Goal: Information Seeking & Learning: Learn about a topic

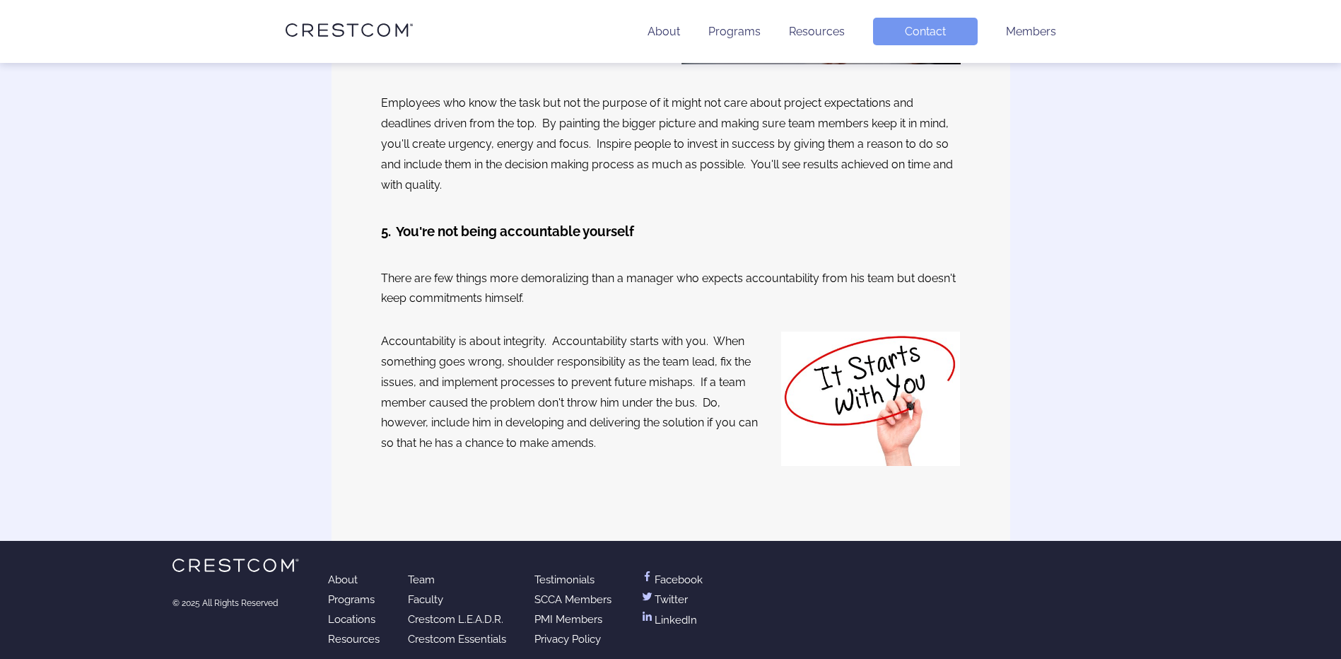
scroll to position [1952, 0]
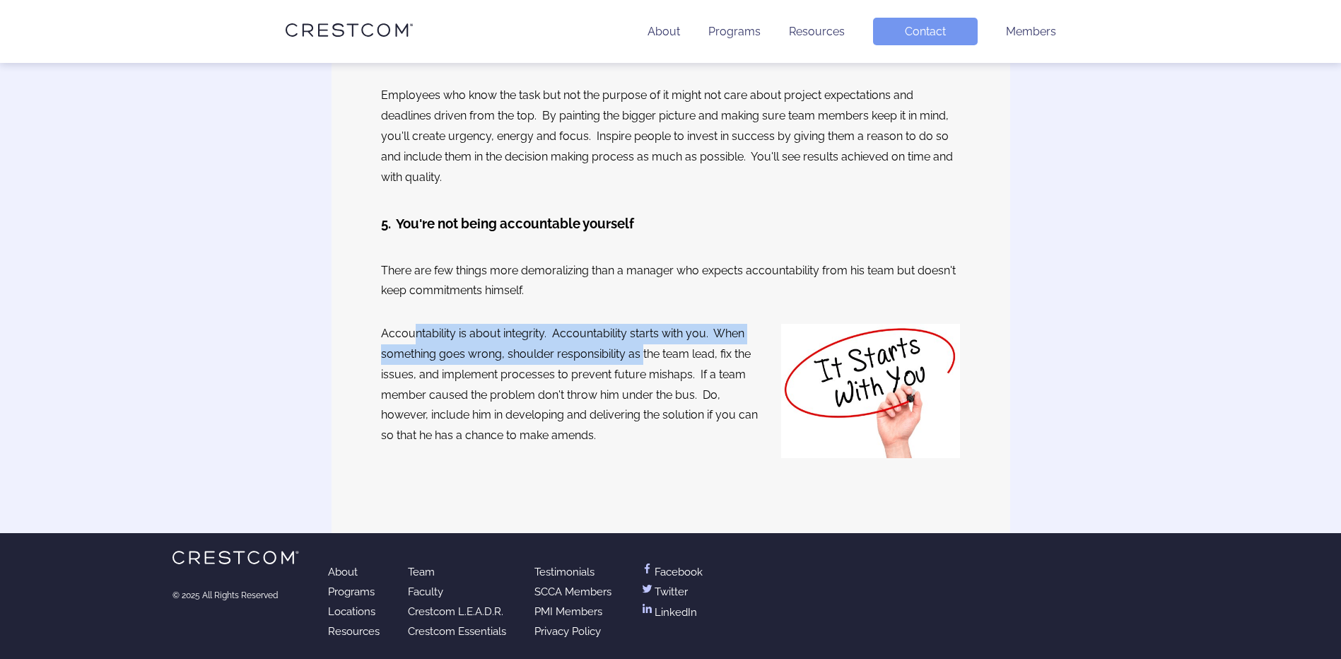
drag, startPoint x: 598, startPoint y: 334, endPoint x: 641, endPoint y: 355, distance: 47.8
click at [641, 355] on p "Accountability is about integrity. Accountability starts with you. When somethi…" at bounding box center [571, 385] width 380 height 122
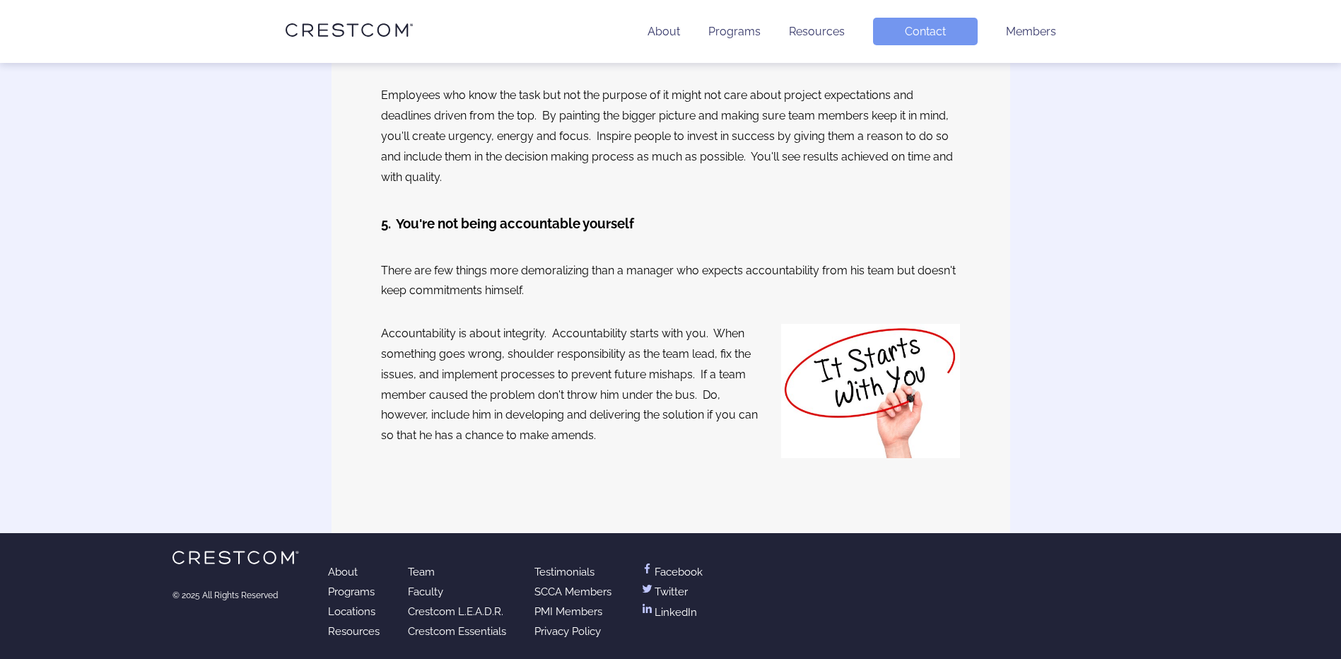
drag, startPoint x: 641, startPoint y: 355, endPoint x: 671, endPoint y: 355, distance: 29.7
click at [671, 355] on p "Accountability is about integrity. Accountability starts with you. When somethi…" at bounding box center [571, 385] width 380 height 122
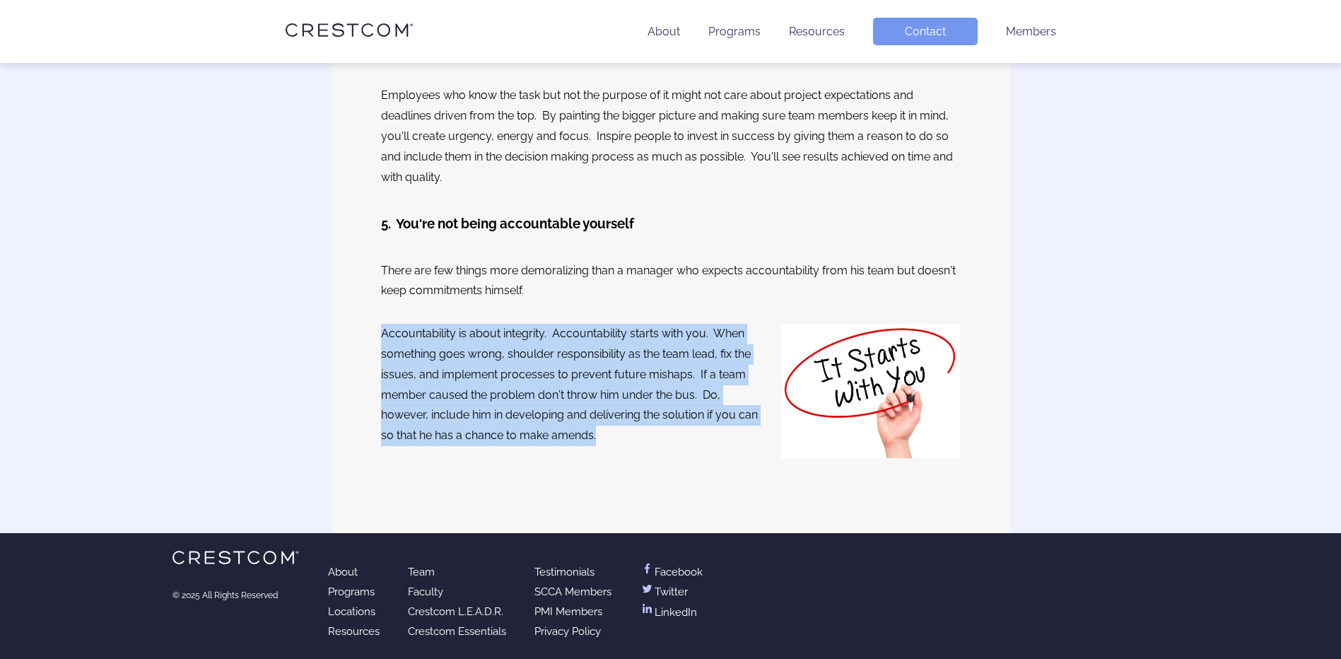
drag, startPoint x: 382, startPoint y: 330, endPoint x: 605, endPoint y: 431, distance: 244.6
click at [605, 431] on p "Accountability is about integrity. Accountability starts with you. When somethi…" at bounding box center [571, 385] width 380 height 122
click at [607, 433] on p "Accountability is about integrity. Accountability starts with you. When somethi…" at bounding box center [571, 385] width 380 height 122
drag, startPoint x: 382, startPoint y: 334, endPoint x: 608, endPoint y: 432, distance: 246.7
click at [608, 432] on p "Accountability is about integrity. Accountability starts with you. When somethi…" at bounding box center [571, 385] width 380 height 122
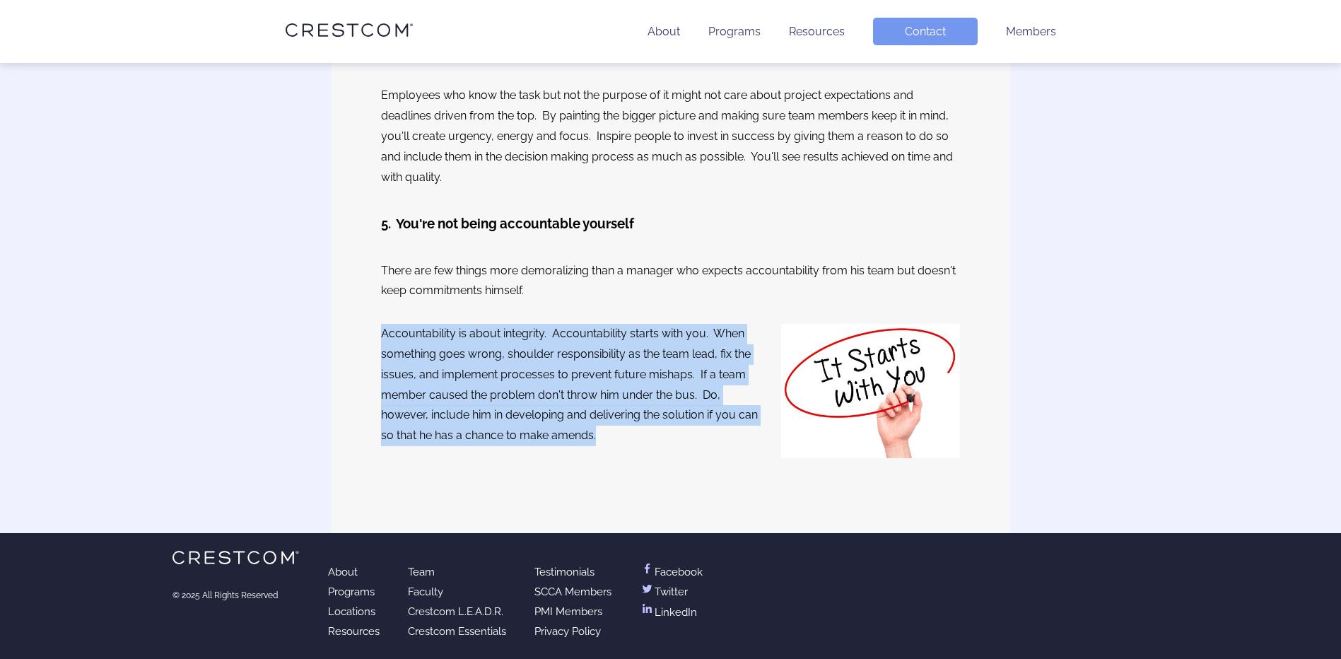
drag, startPoint x: 608, startPoint y: 432, endPoint x: 621, endPoint y: 450, distance: 22.2
click at [621, 450] on div "Accountability is about integrity. Accountability starts with you. When somethi…" at bounding box center [571, 394] width 380 height 164
click at [619, 427] on p "Accountability is about integrity. Accountability starts with you. When somethi…" at bounding box center [571, 385] width 380 height 122
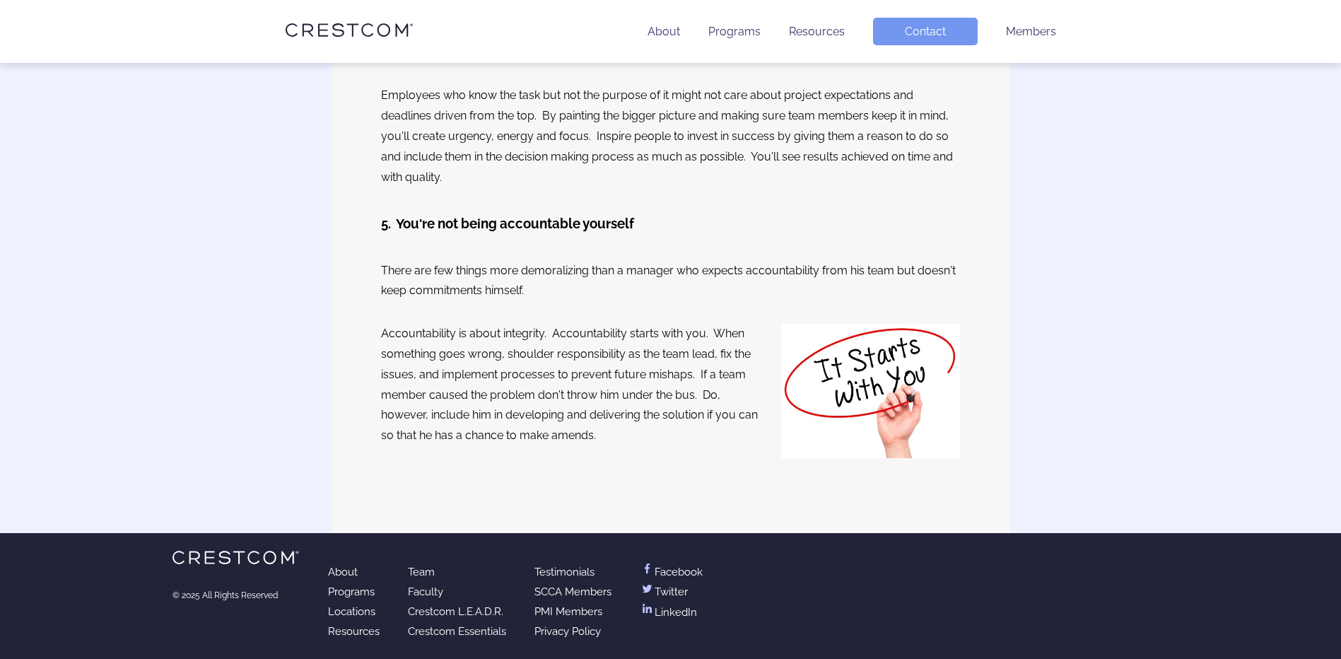
click at [537, 421] on p "Accountability is about integrity. Accountability starts with you. When somethi…" at bounding box center [571, 385] width 380 height 122
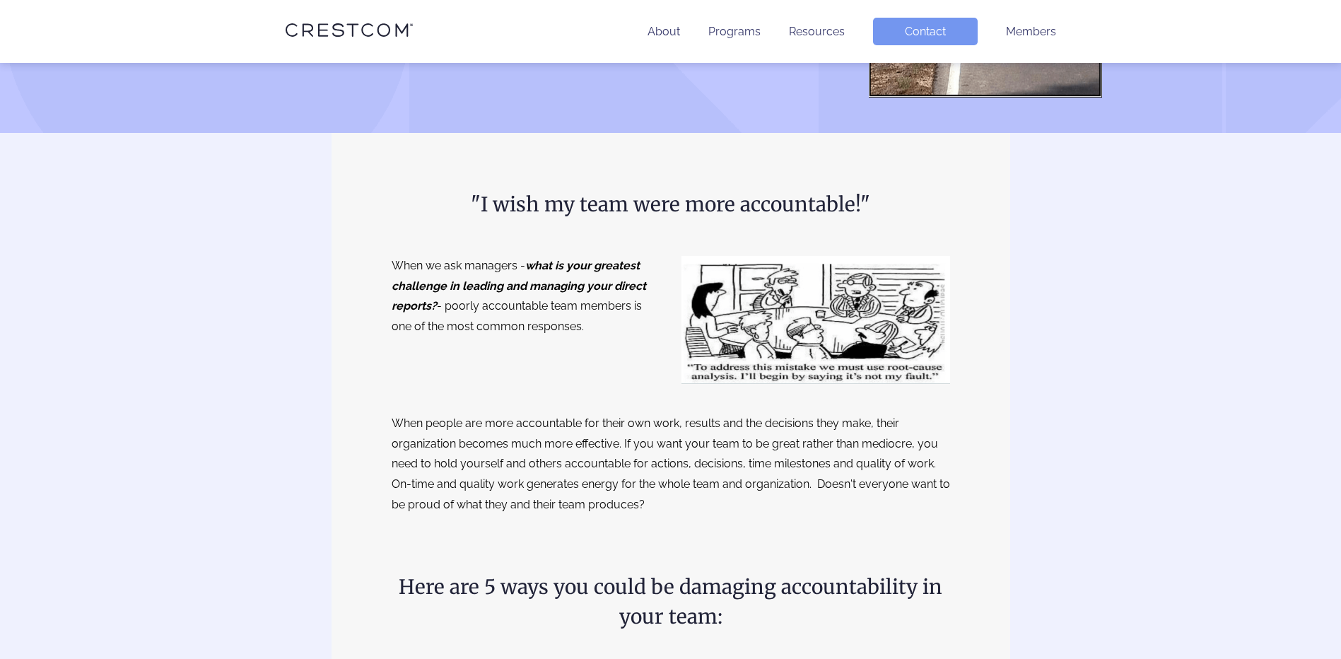
scroll to position [0, 0]
